Goal: Find specific page/section: Find specific page/section

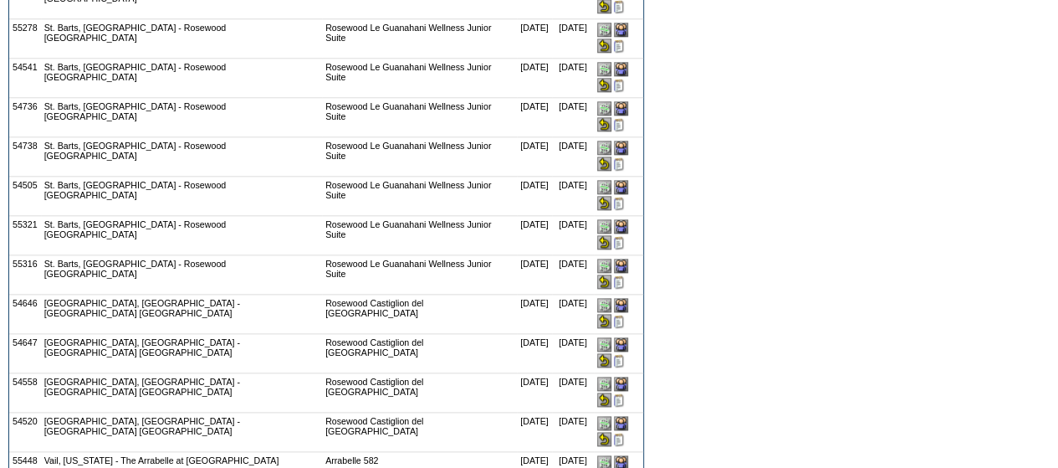
scroll to position [991, 0]
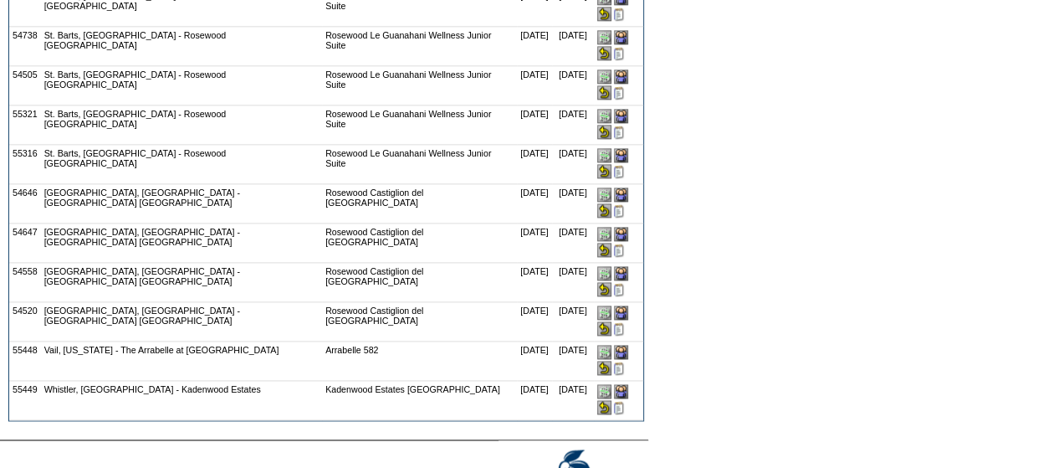
click at [612, 361] on input "image" at bounding box center [604, 368] width 14 height 14
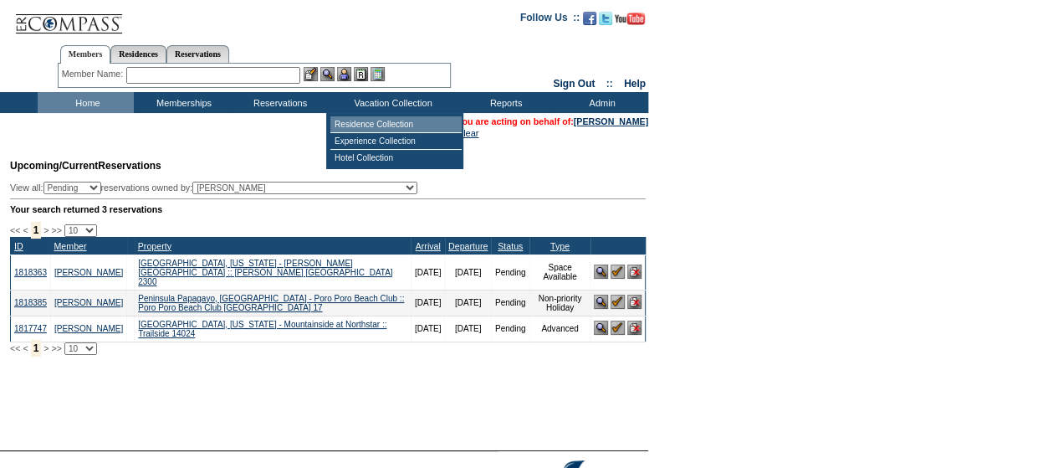
click at [399, 125] on td "Residence Collection" at bounding box center [395, 124] width 131 height 17
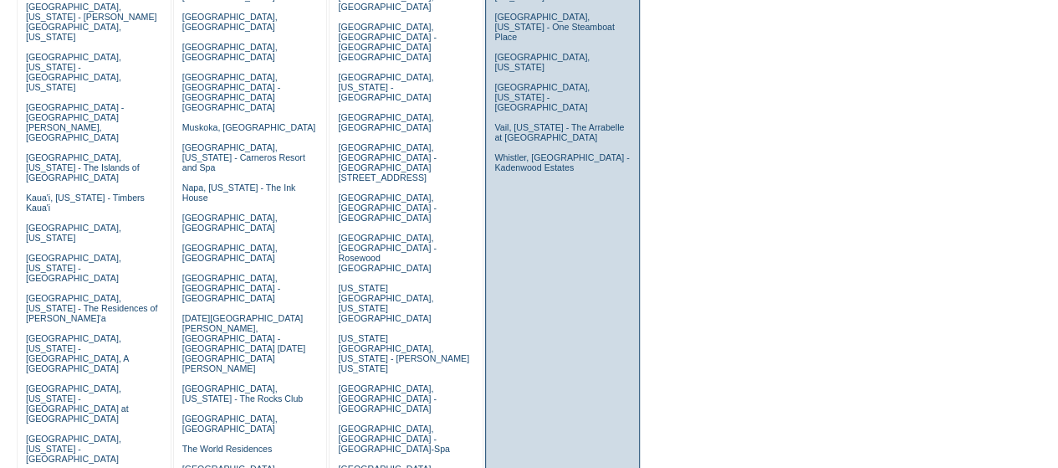
scroll to position [446, 0]
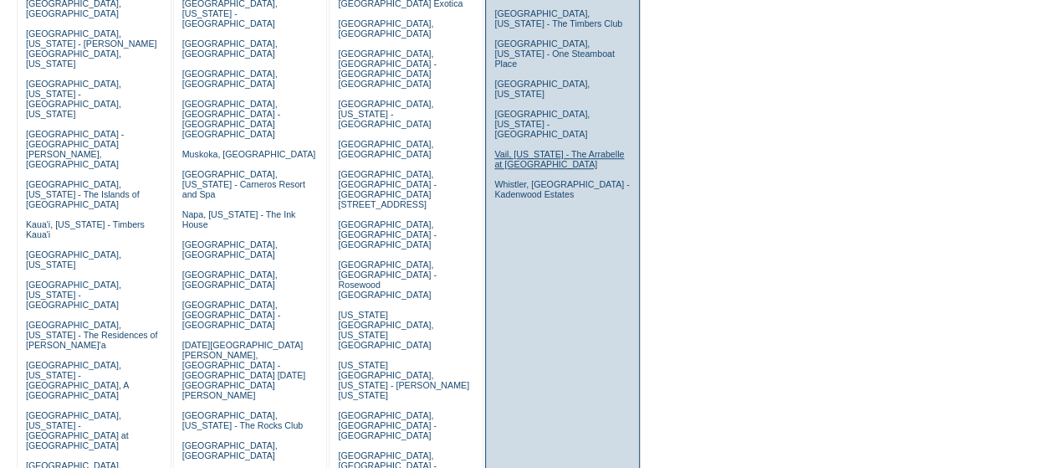
click at [511, 149] on link "Vail, [US_STATE] - The Arrabelle at [GEOGRAPHIC_DATA]" at bounding box center [559, 159] width 130 height 20
